Goal: Task Accomplishment & Management: Manage account settings

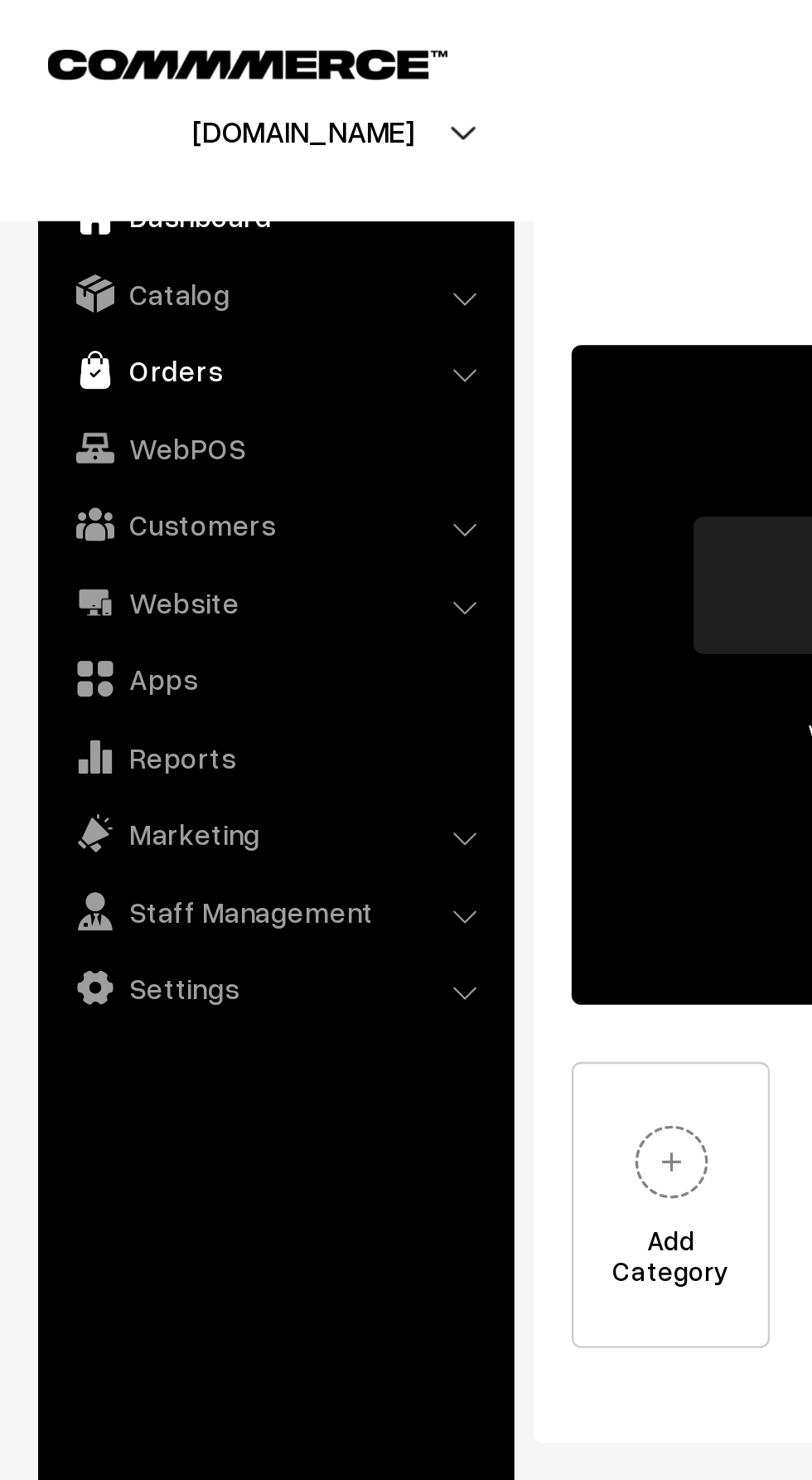
click at [59, 157] on link "Orders" at bounding box center [119, 161] width 197 height 30
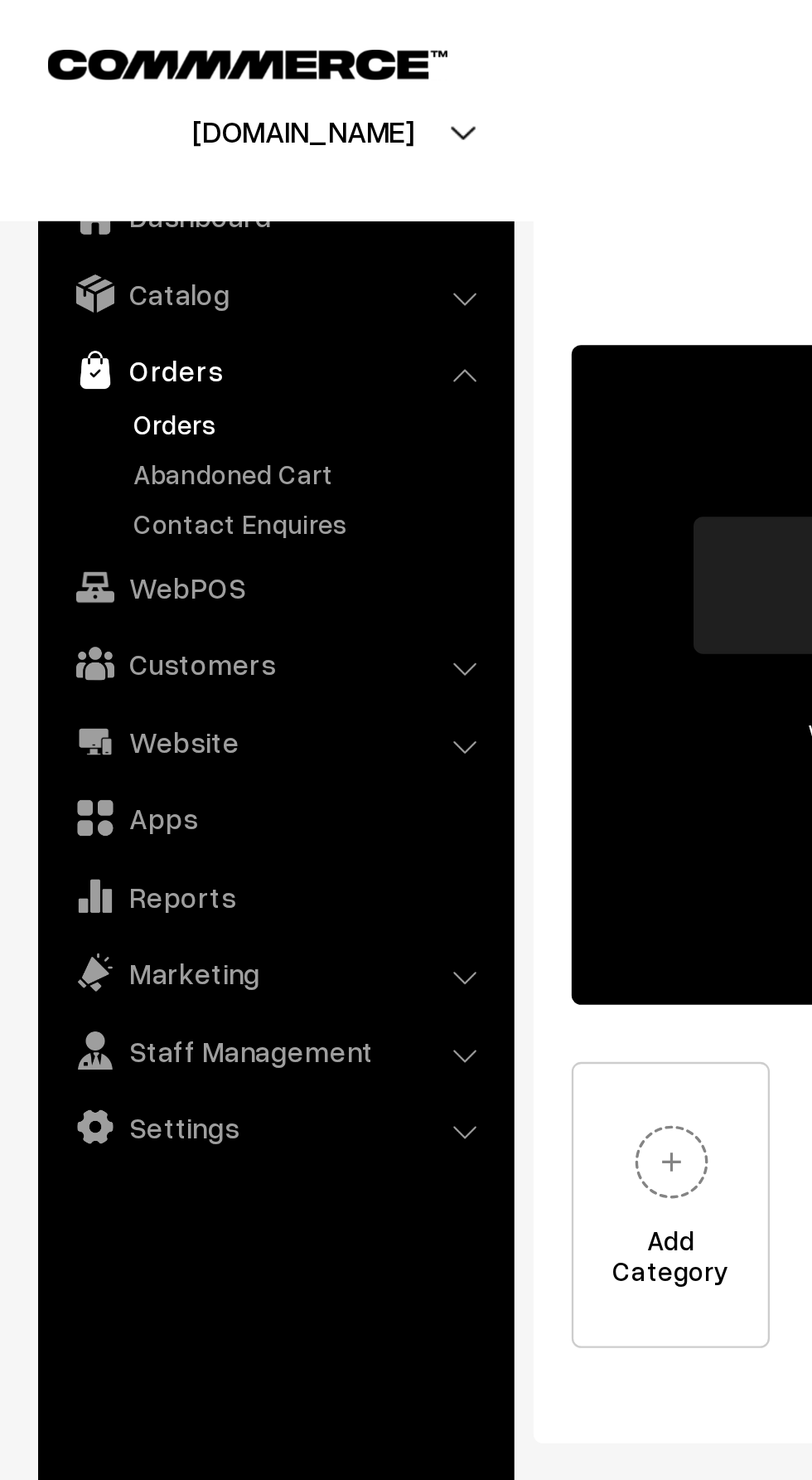
click at [71, 187] on link "Orders" at bounding box center [136, 184] width 164 height 17
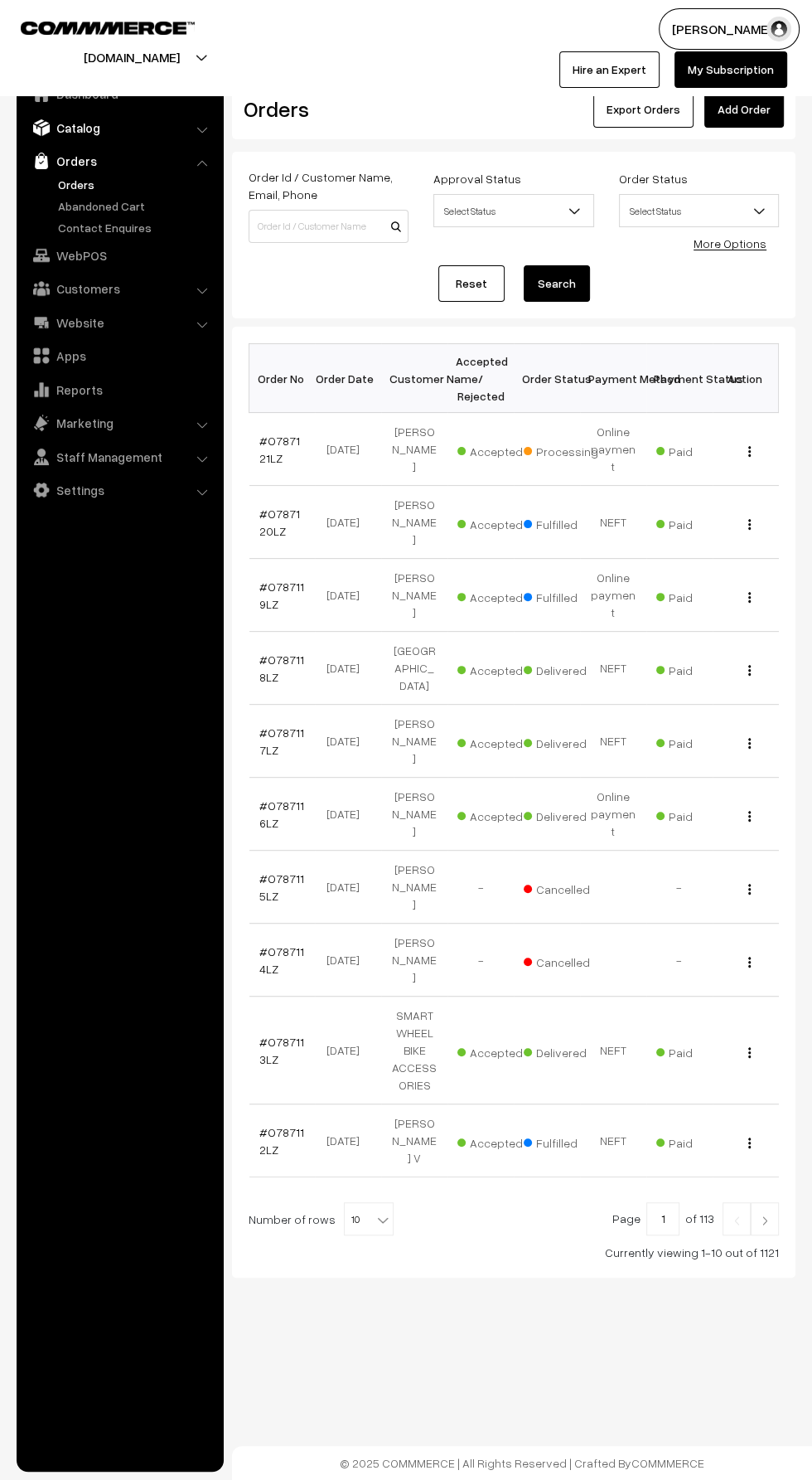
click at [41, 127] on img at bounding box center [42, 128] width 17 height 17
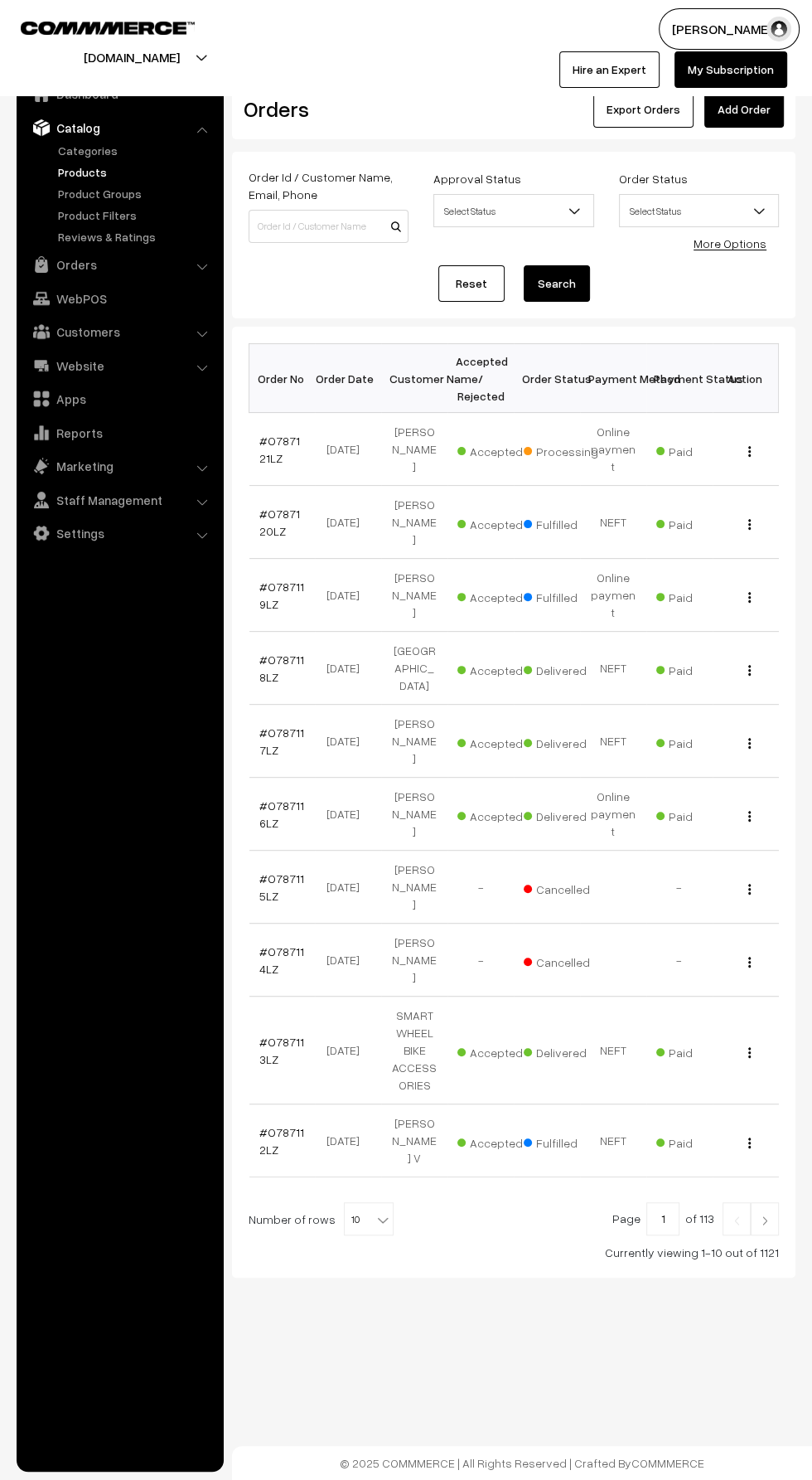
click at [74, 177] on link "Products" at bounding box center [136, 172] width 164 height 17
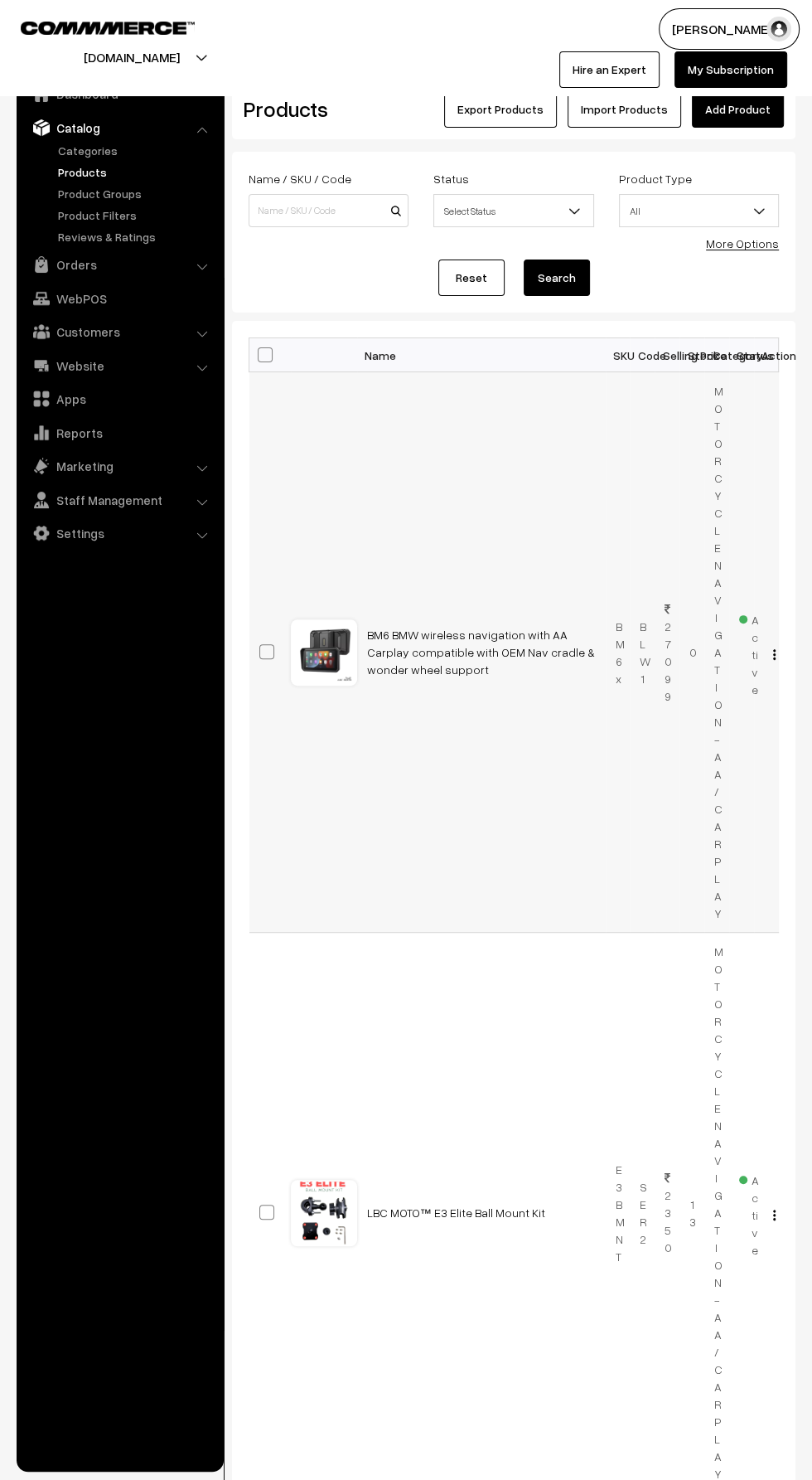
click at [773, 653] on img "button" at bounding box center [774, 654] width 3 height 10
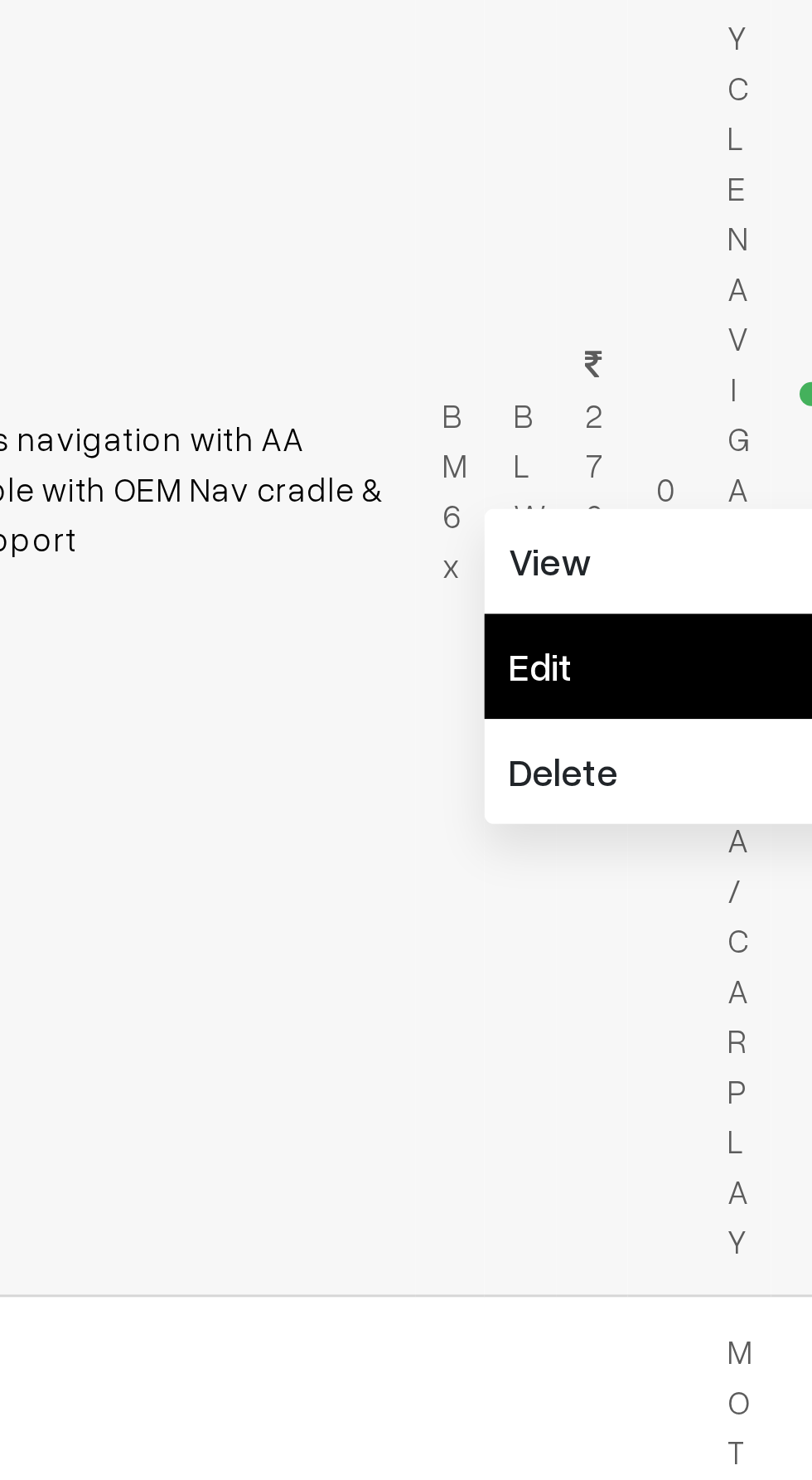
click at [644, 709] on link "Edit" at bounding box center [700, 713] width 141 height 37
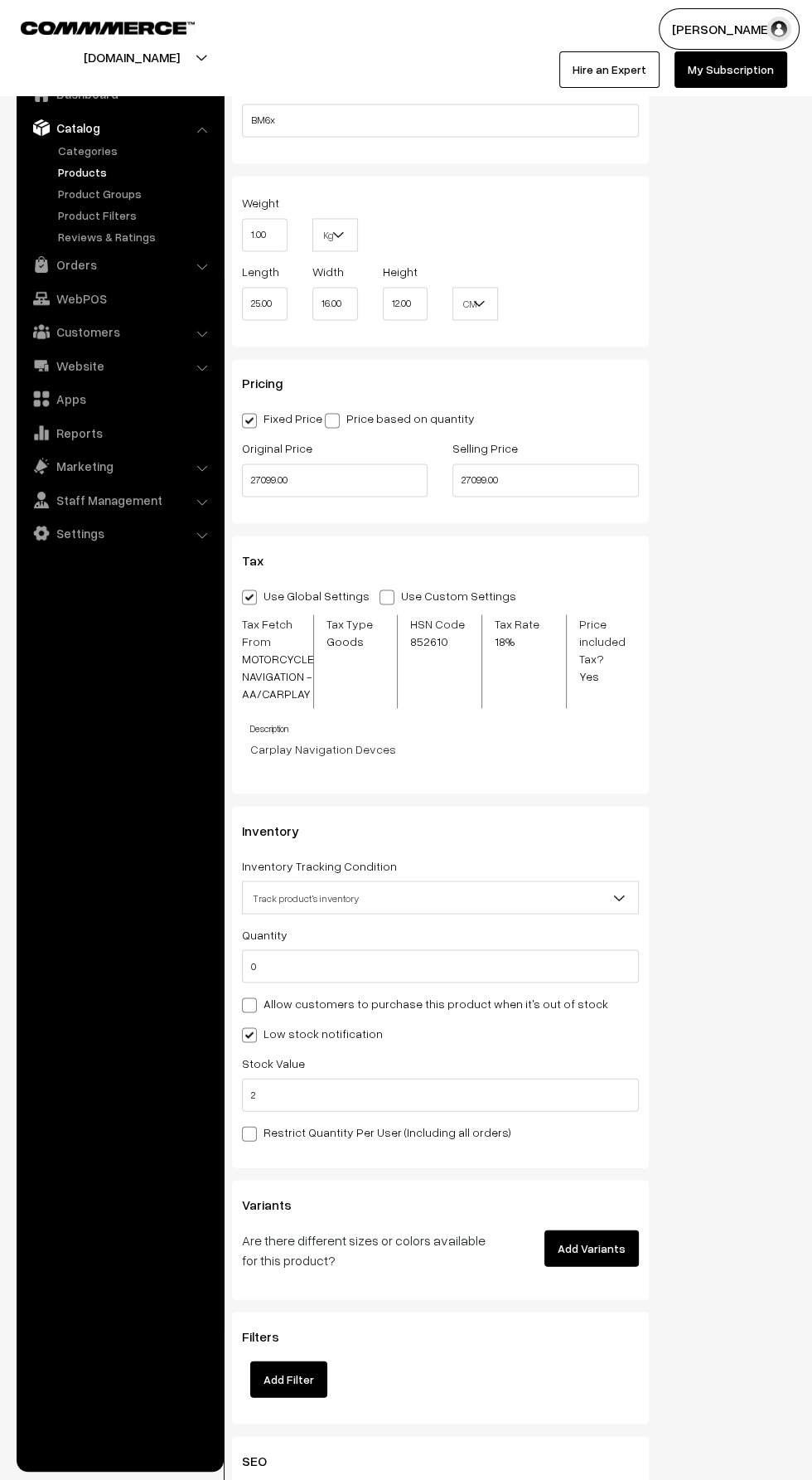
scroll to position [1625, 0]
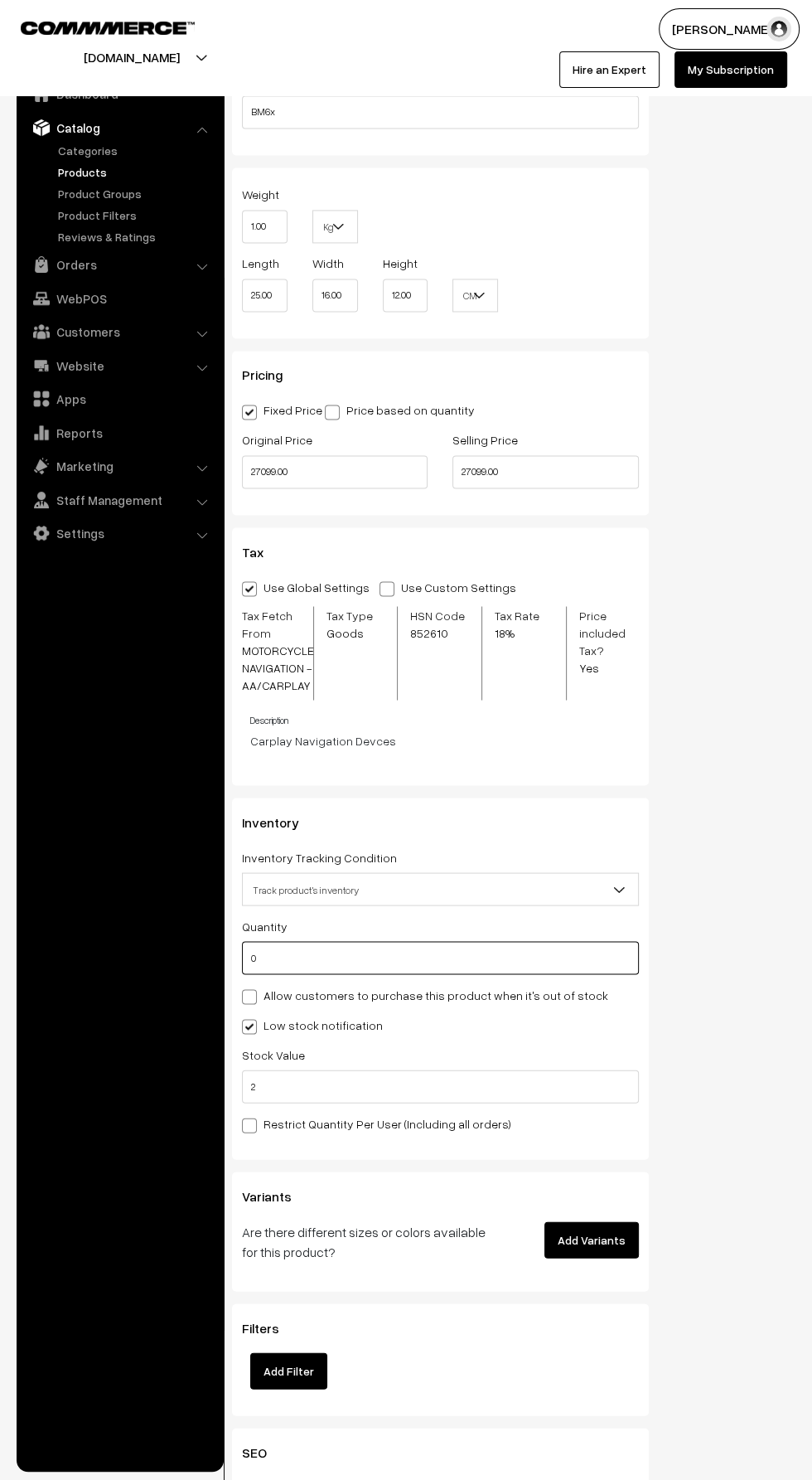
click at [272, 958] on input "0" at bounding box center [440, 957] width 397 height 33
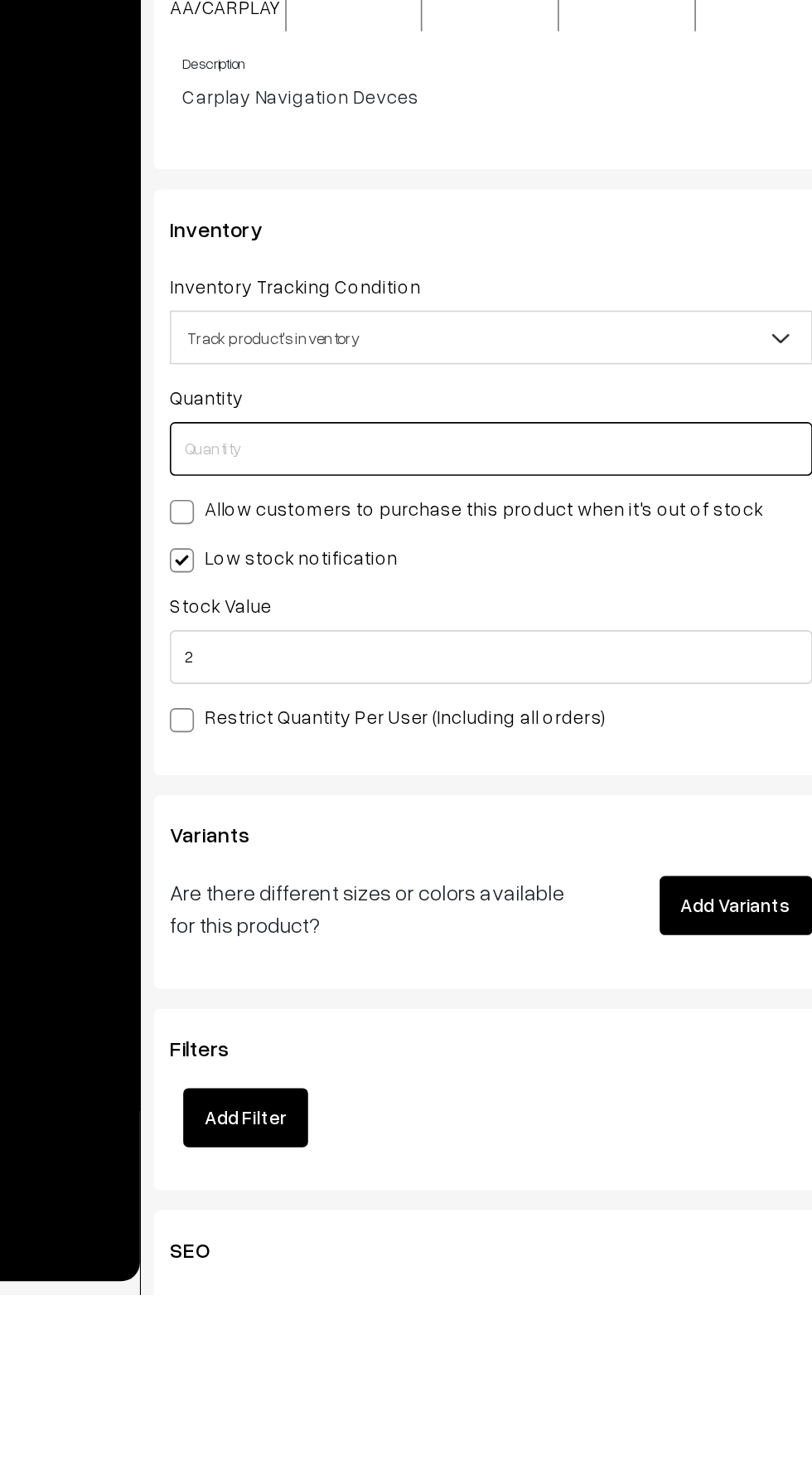
type input "1"
type input "10"
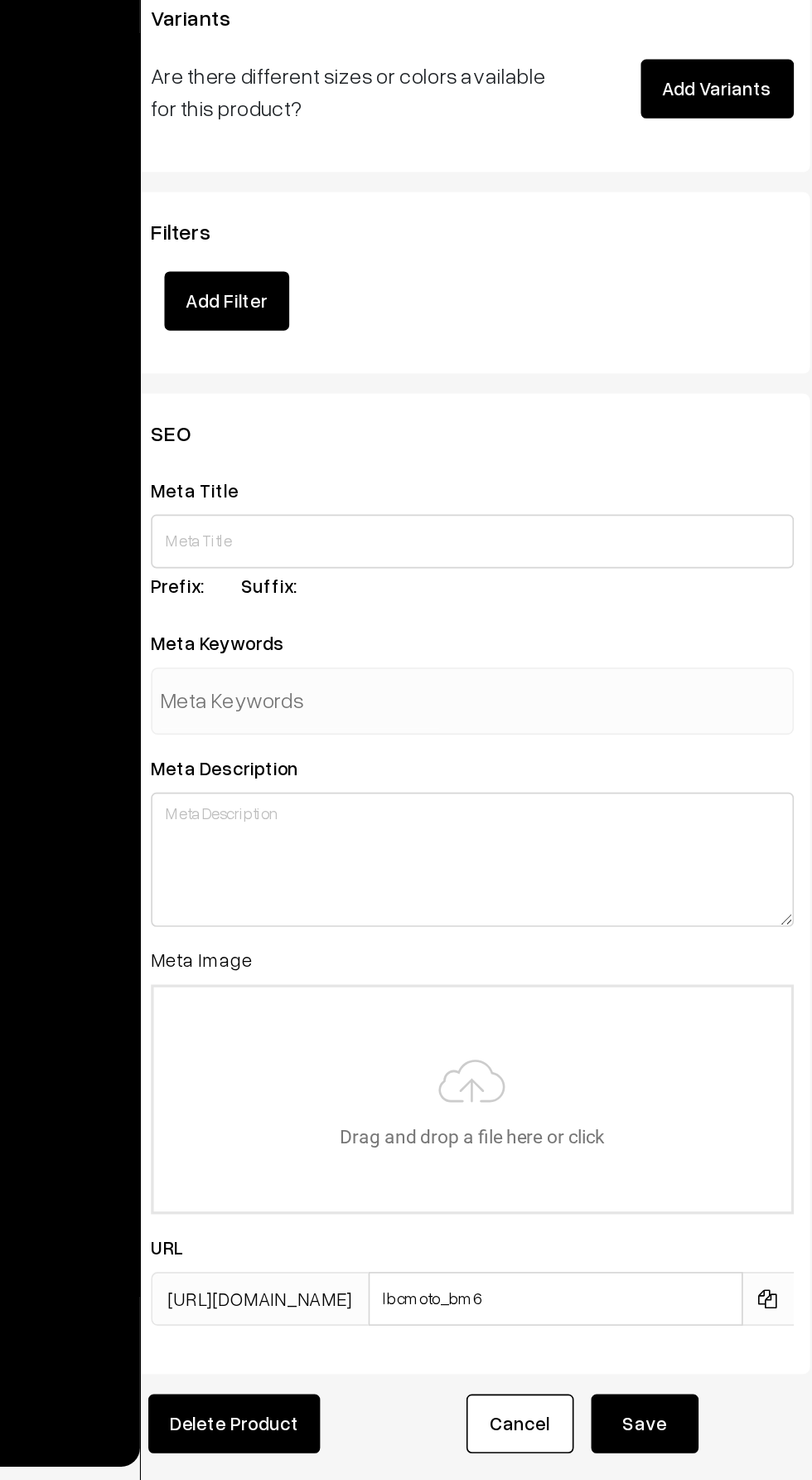
scroll to position [2325, 0]
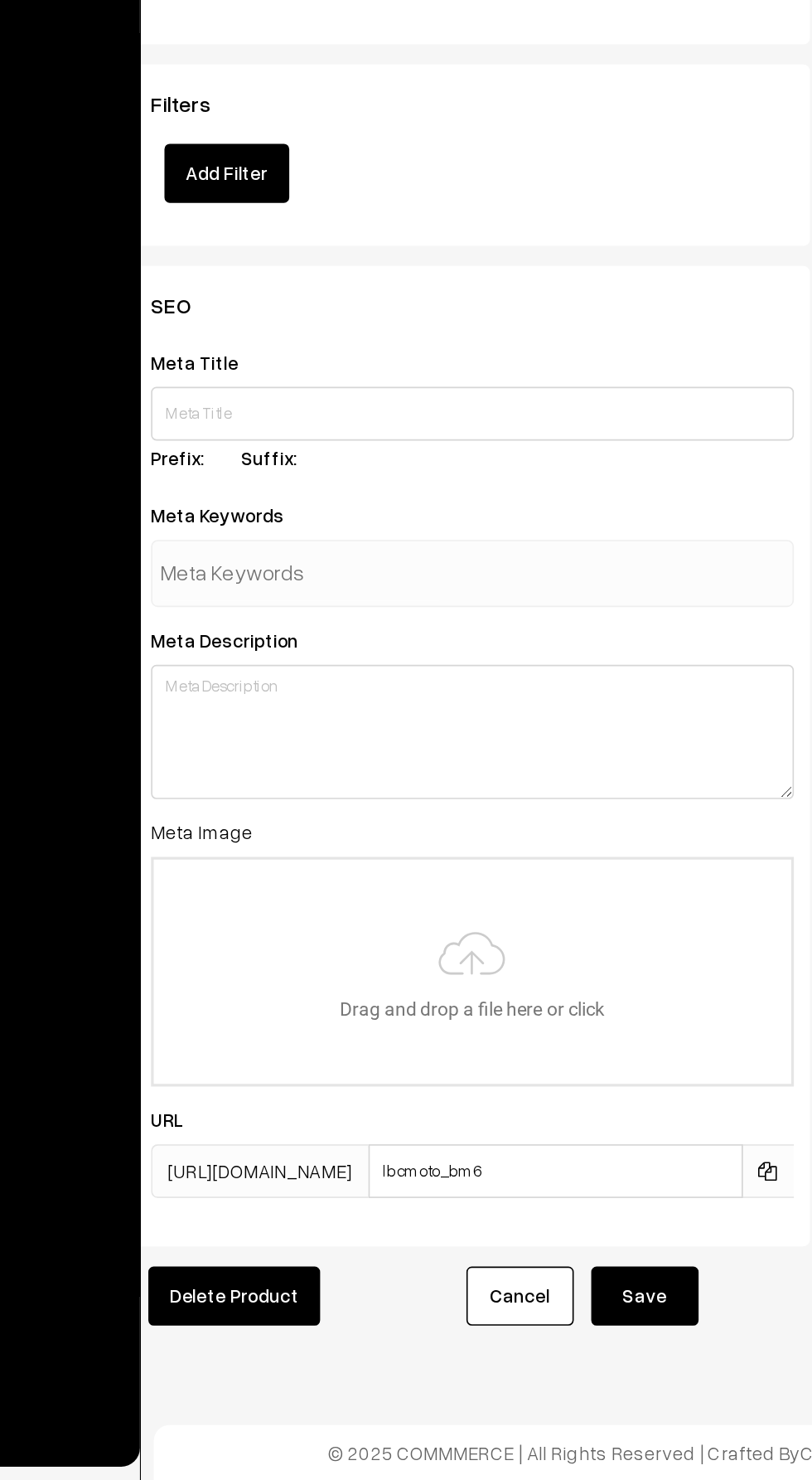
type input "10"
click at [545, 1365] on button "Save" at bounding box center [535, 1366] width 66 height 37
